Goal: Information Seeking & Learning: Learn about a topic

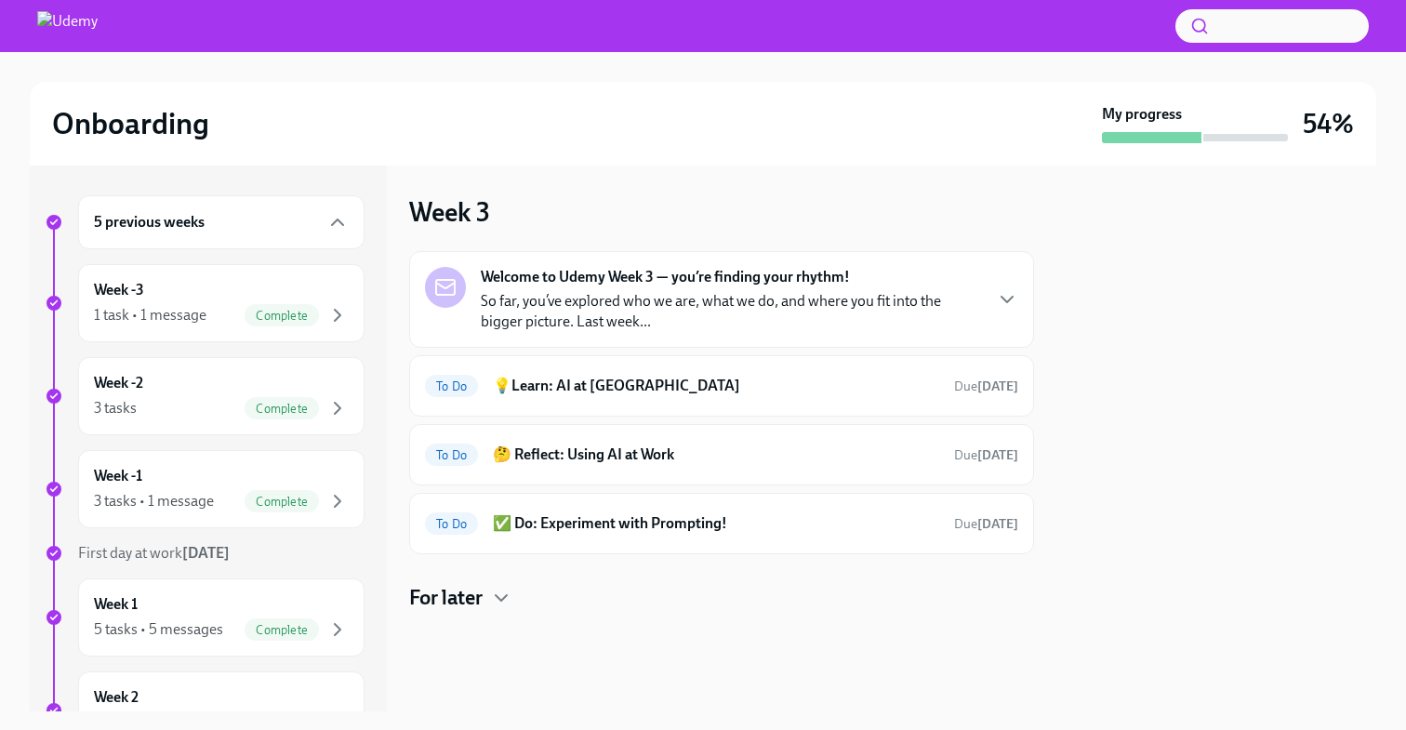
scroll to position [449, 0]
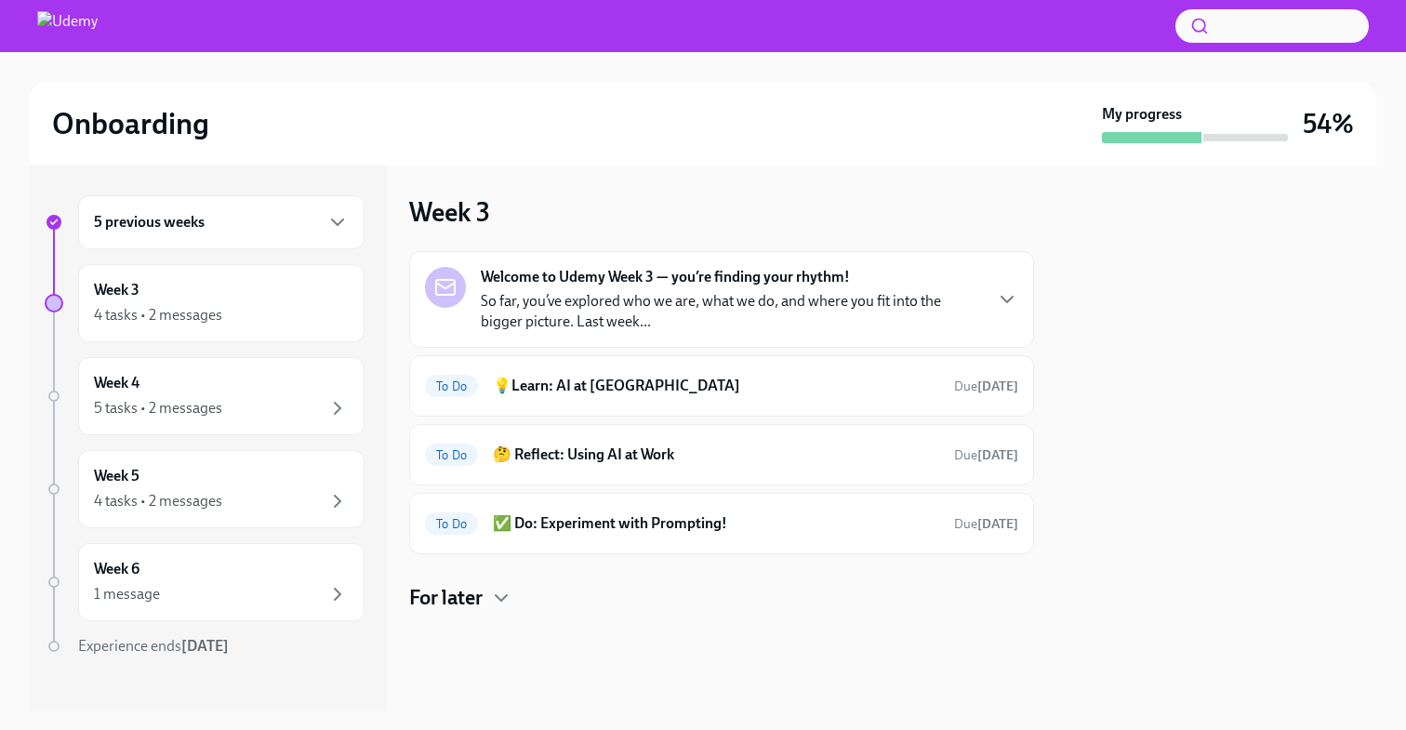
click at [938, 318] on p "So far, you’ve explored who we are, what we do, and where you fit into the bigg…" at bounding box center [731, 311] width 500 height 41
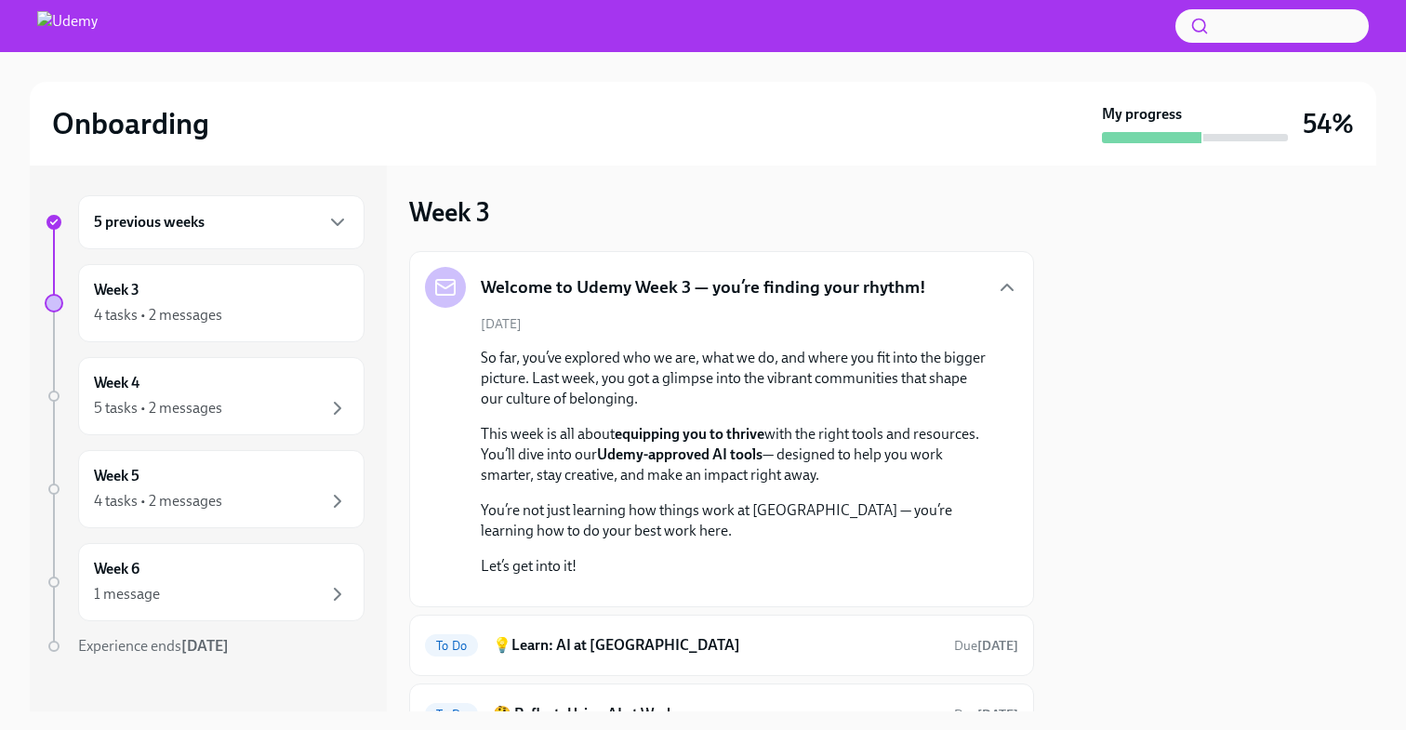
click at [985, 263] on div "Welcome to Udemy Week 3 — you’re finding your rhythm! [DATE] So far, you’ve exp…" at bounding box center [721, 429] width 625 height 356
click at [996, 277] on icon "button" at bounding box center [1007, 287] width 22 height 22
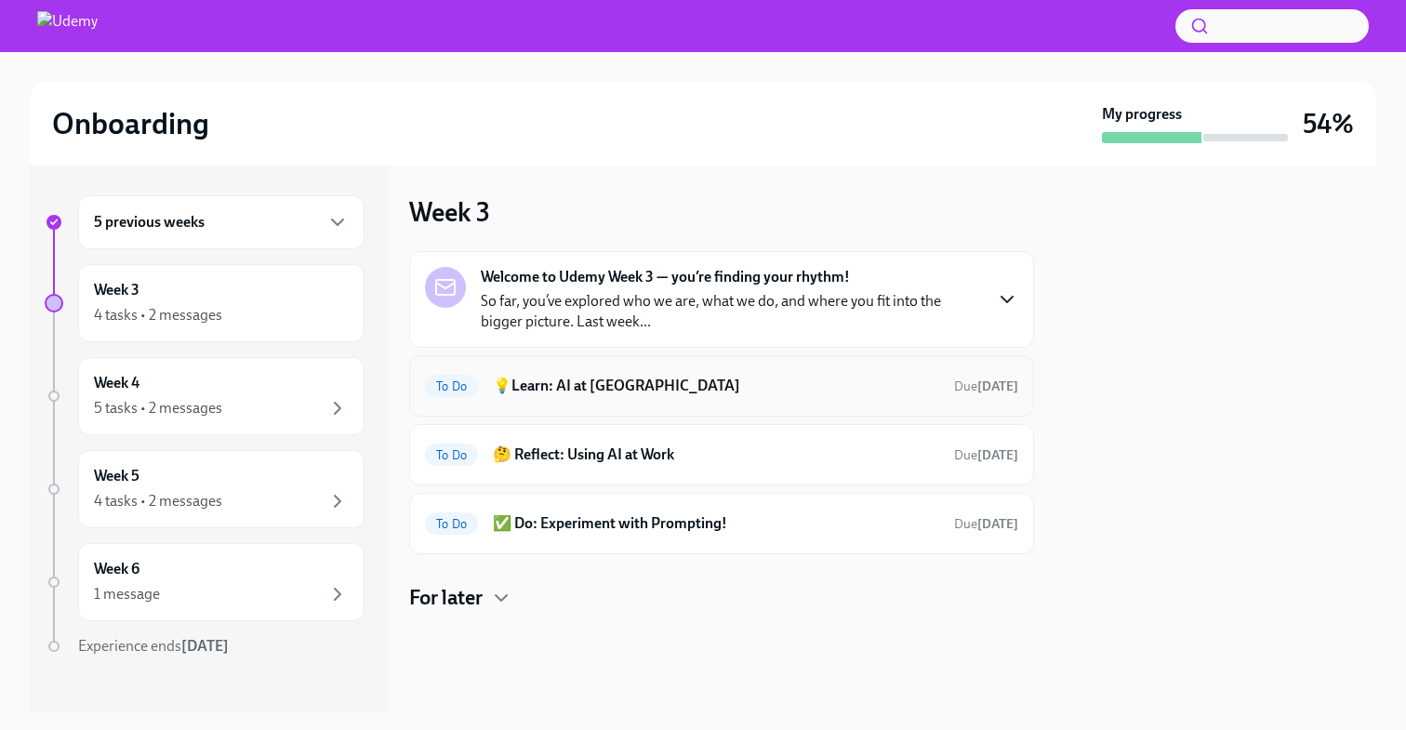
click at [808, 406] on div "To Do 💡Learn: AI at Udemy Due in 4 days" at bounding box center [721, 385] width 625 height 61
click at [701, 364] on div "To Do 💡Learn: AI at Udemy Due in 4 days" at bounding box center [721, 385] width 625 height 61
click at [653, 396] on div "To Do 💡Learn: AI at Udemy Due in 4 days" at bounding box center [721, 386] width 593 height 30
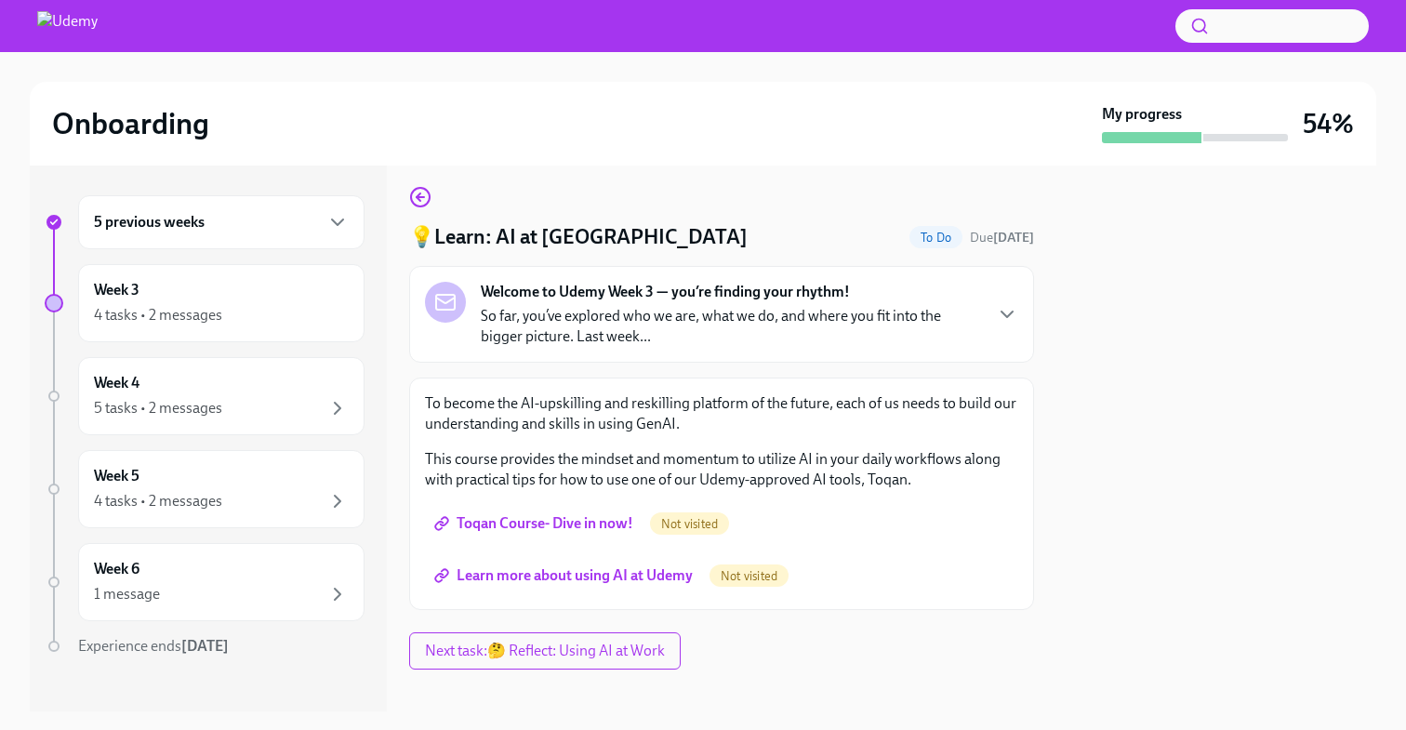
scroll to position [27, 0]
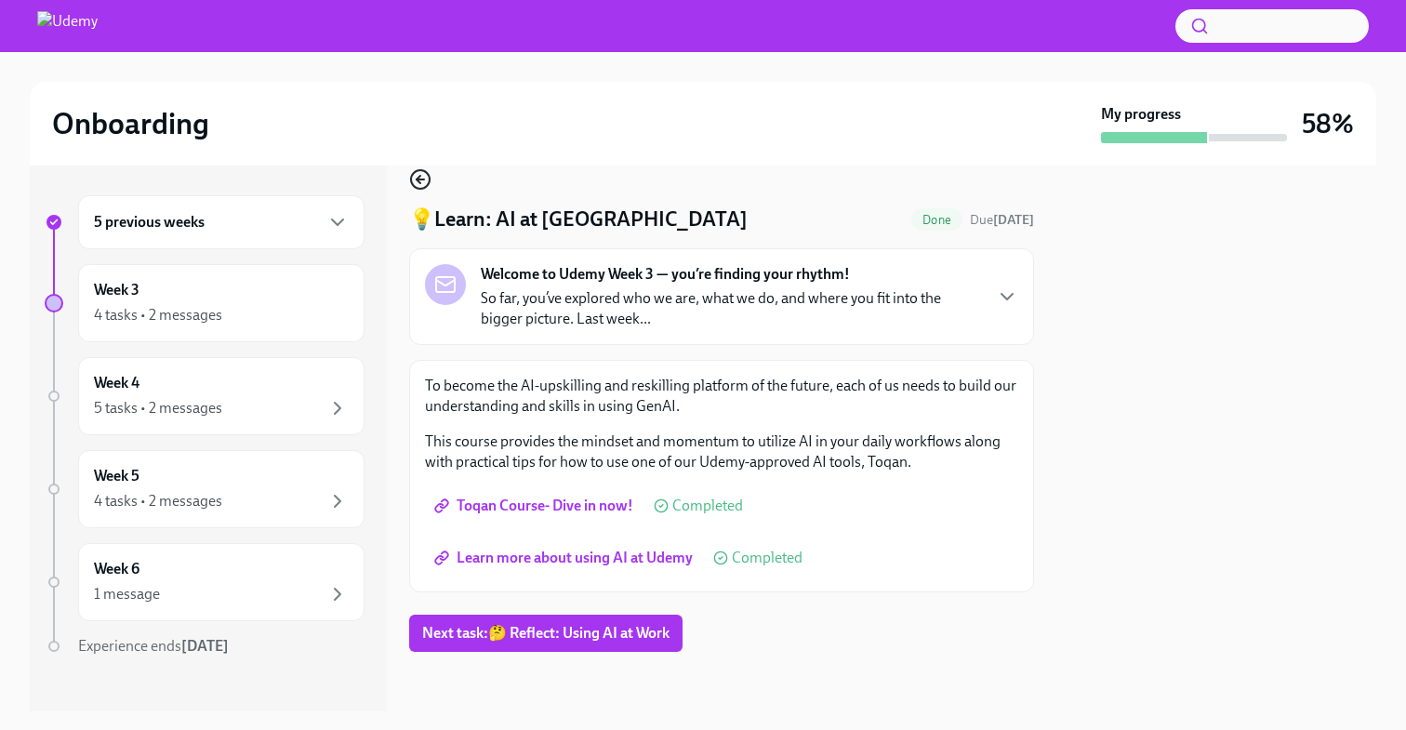
click at [420, 187] on icon "button" at bounding box center [420, 179] width 22 height 22
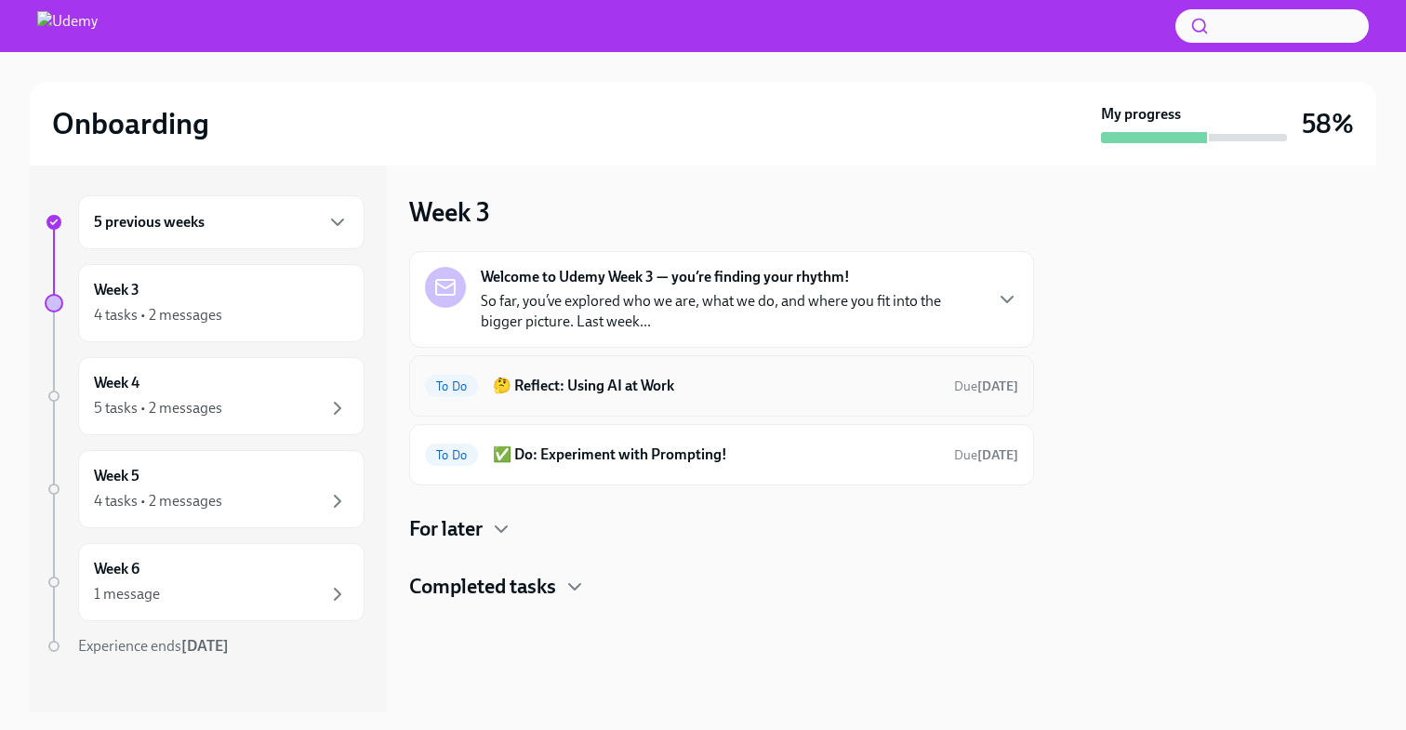
click at [914, 398] on div "To Do 🤔 Reflect: Using AI at Work Due in 4 days" at bounding box center [721, 386] width 593 height 30
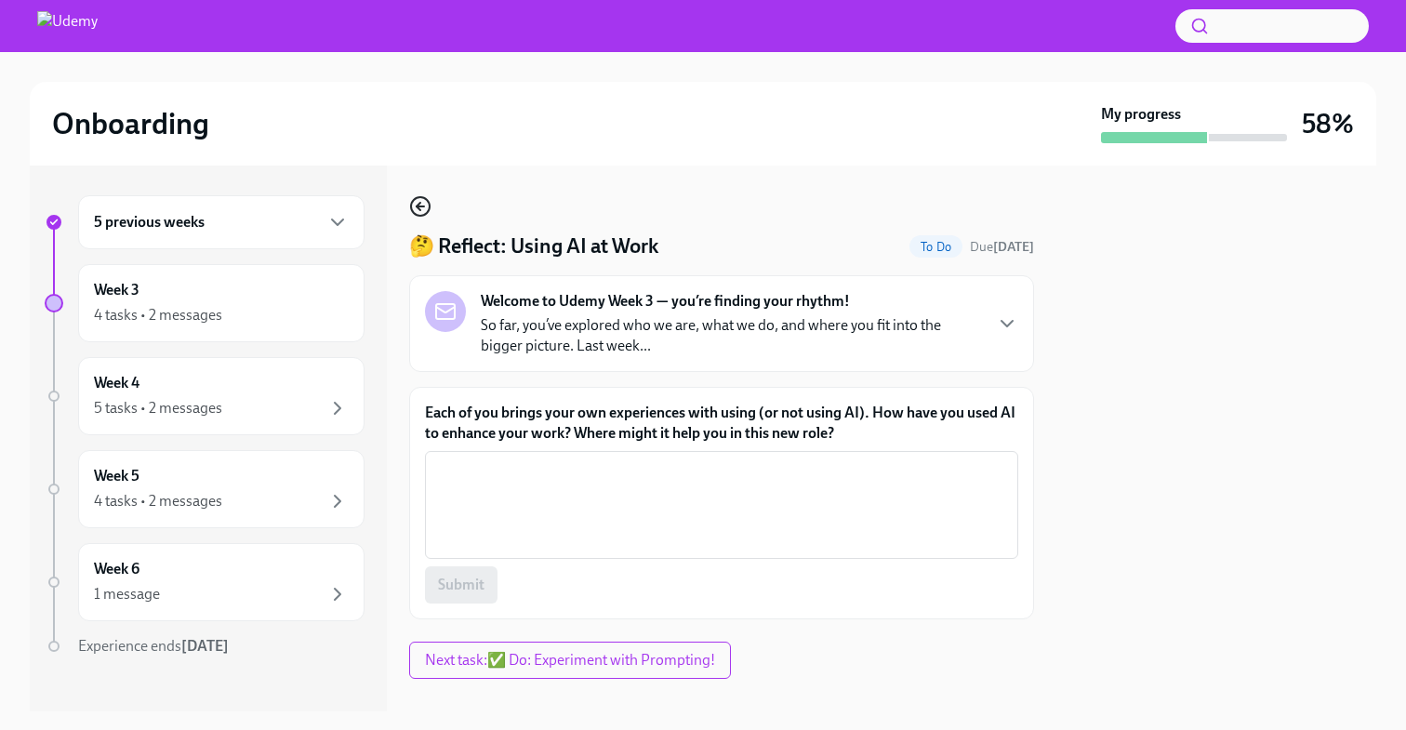
click at [410, 198] on icon "button" at bounding box center [420, 206] width 22 height 22
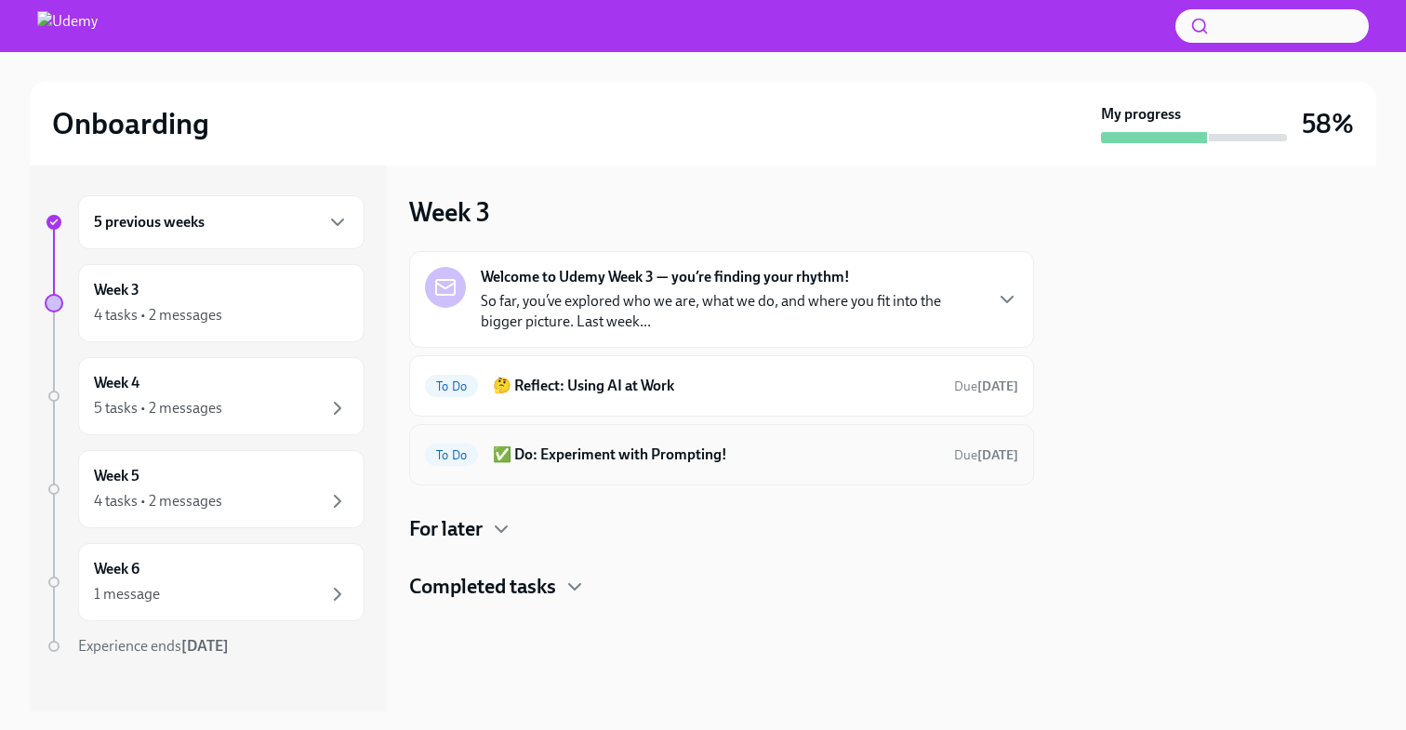
click at [907, 449] on h6 "✅ Do: Experiment with Prompting!" at bounding box center [716, 455] width 446 height 20
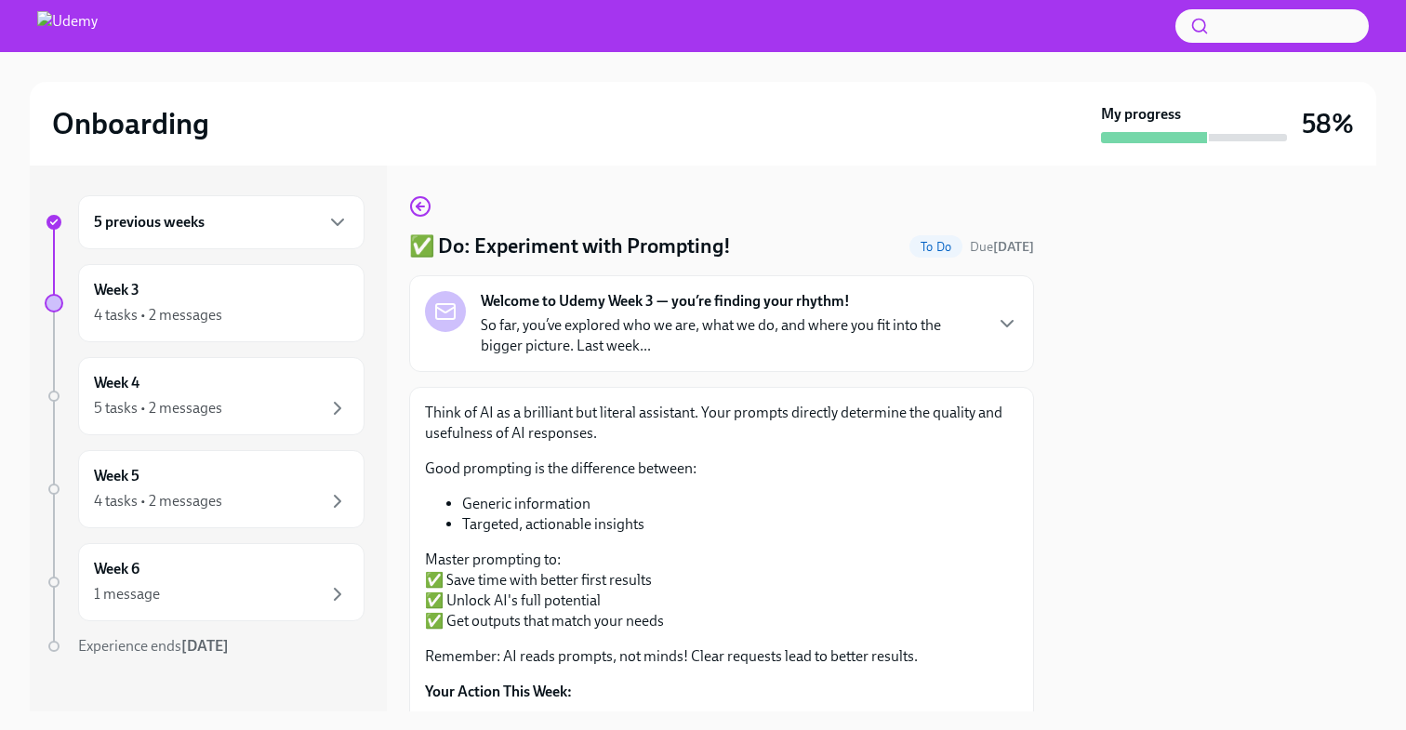
click at [414, 192] on div "✅ Do: Experiment with Prompting! To Do Due in 4 days Welcome to Udemy Week 3 — …" at bounding box center [721, 439] width 625 height 546
click at [417, 196] on icon "button" at bounding box center [420, 206] width 22 height 22
